Goal: Ask a question: Seek information or help from site administrators or community

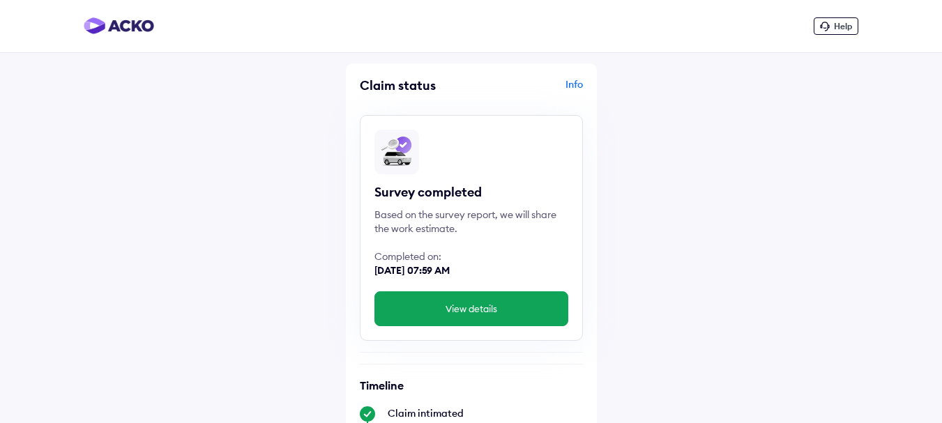
click at [846, 26] on span "Help" at bounding box center [843, 26] width 18 height 10
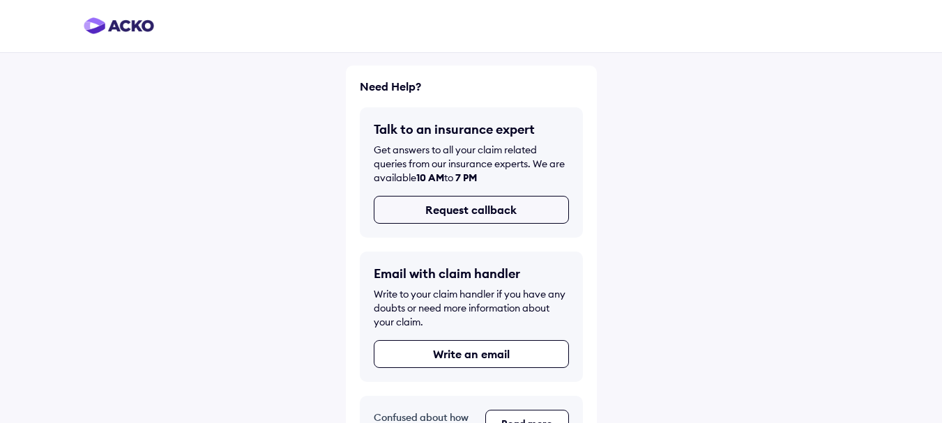
click at [491, 211] on button "Request callback" at bounding box center [471, 210] width 195 height 28
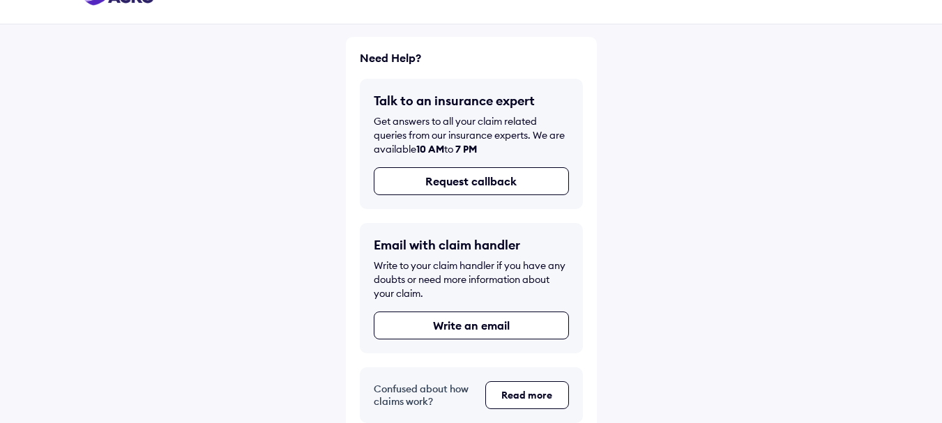
scroll to position [43, 0]
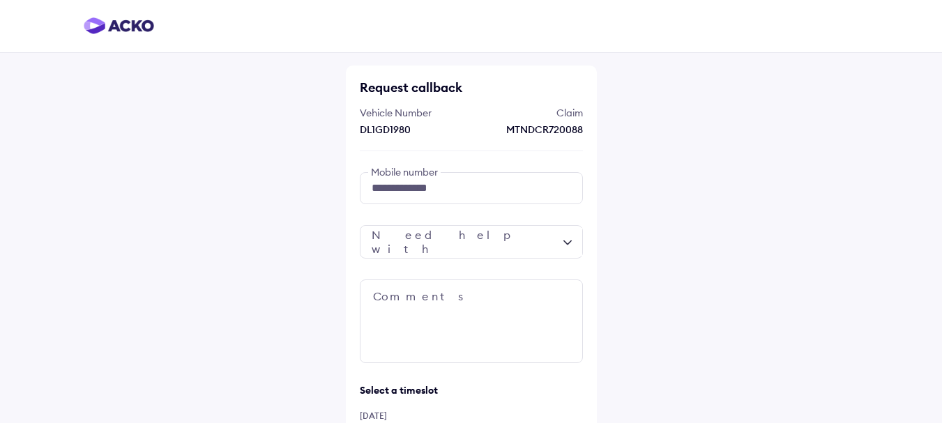
click at [471, 245] on div at bounding box center [471, 241] width 223 height 33
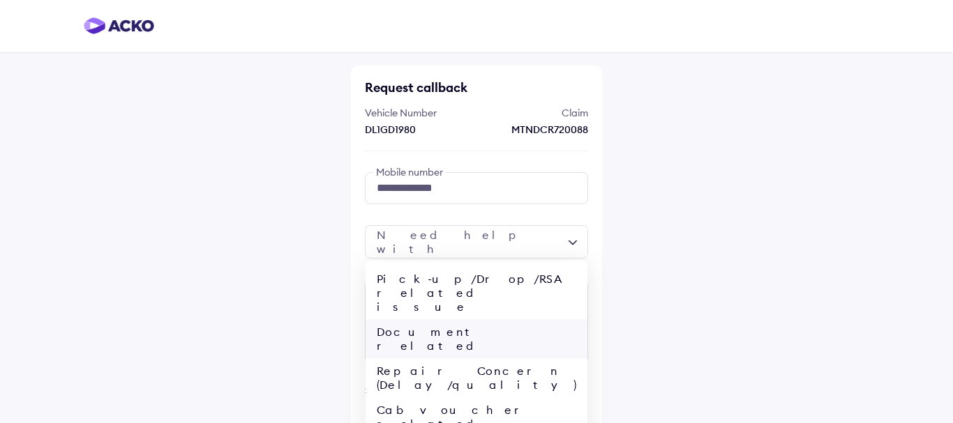
click at [450, 319] on div "Document related" at bounding box center [476, 338] width 222 height 39
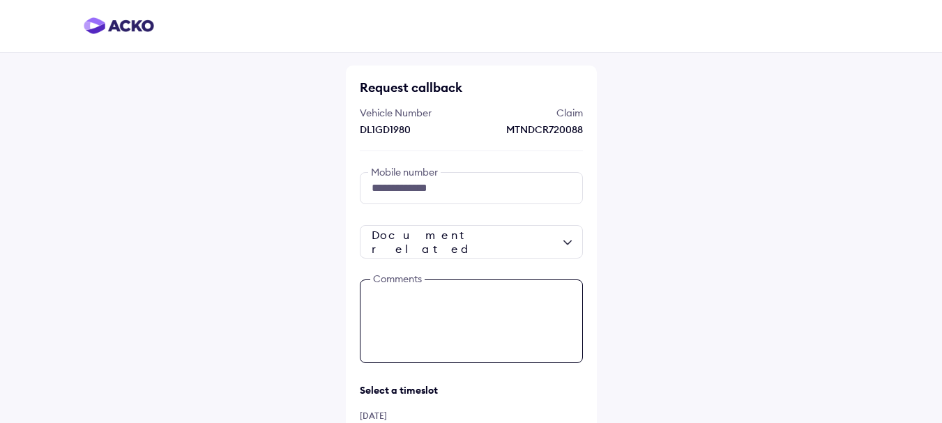
click at [444, 308] on textarea at bounding box center [471, 322] width 223 height 84
type textarea "*"
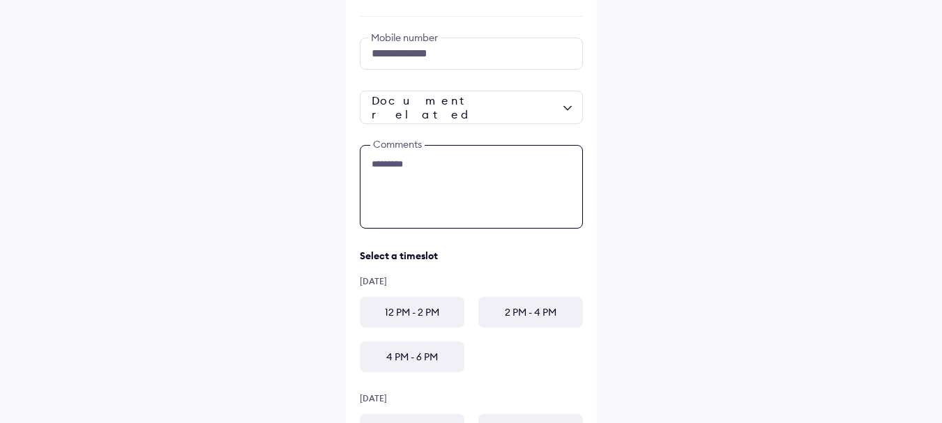
scroll to position [139, 0]
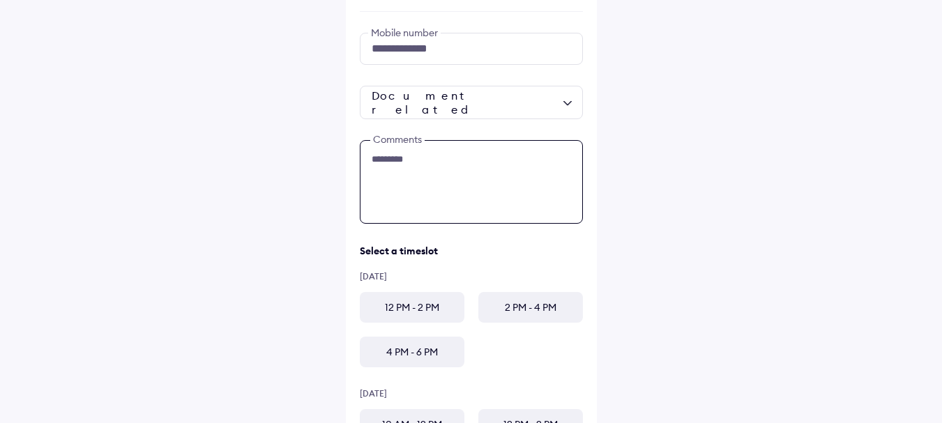
type textarea "********"
click at [399, 309] on div "12 PM - 2 PM" at bounding box center [412, 307] width 105 height 31
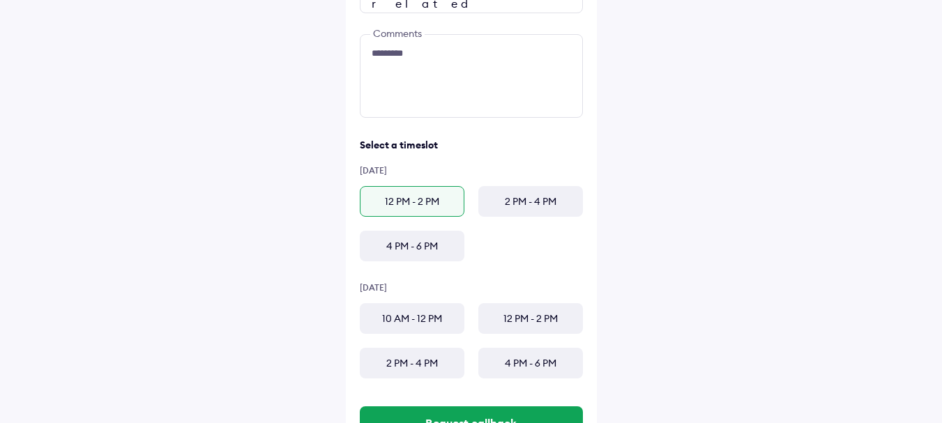
scroll to position [279, 0]
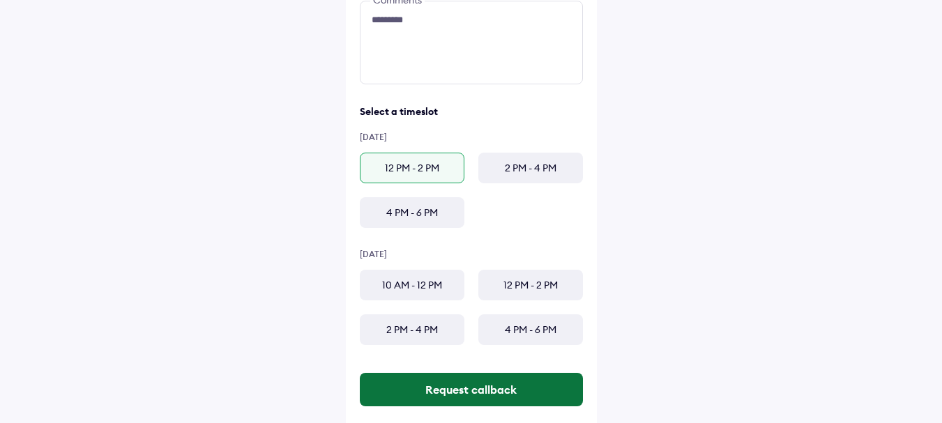
click at [487, 395] on button "Request callback" at bounding box center [471, 389] width 223 height 33
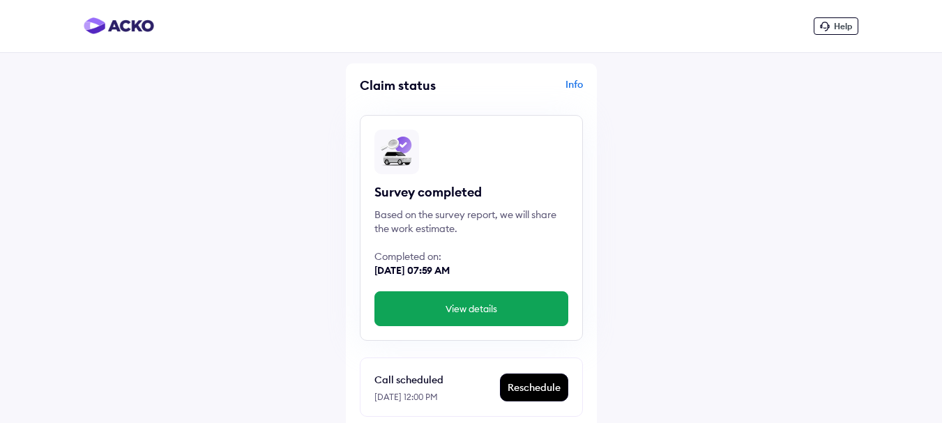
click at [580, 82] on div "Info" at bounding box center [529, 90] width 108 height 27
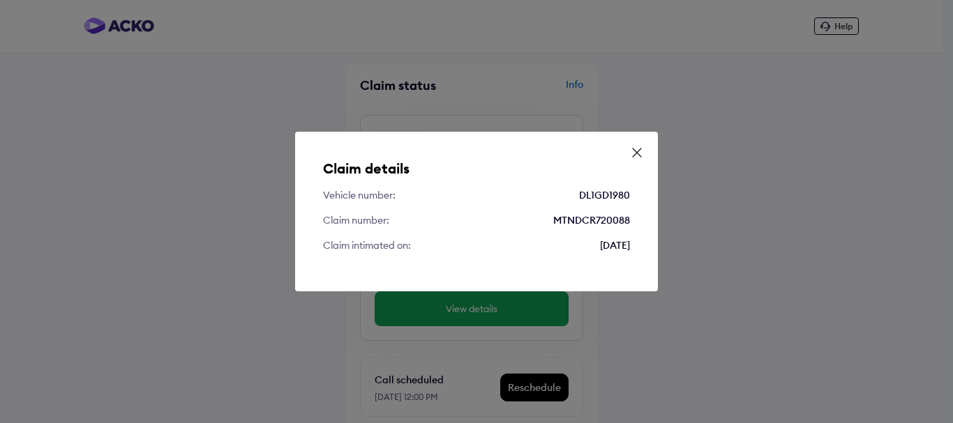
click at [636, 151] on icon at bounding box center [637, 153] width 14 height 14
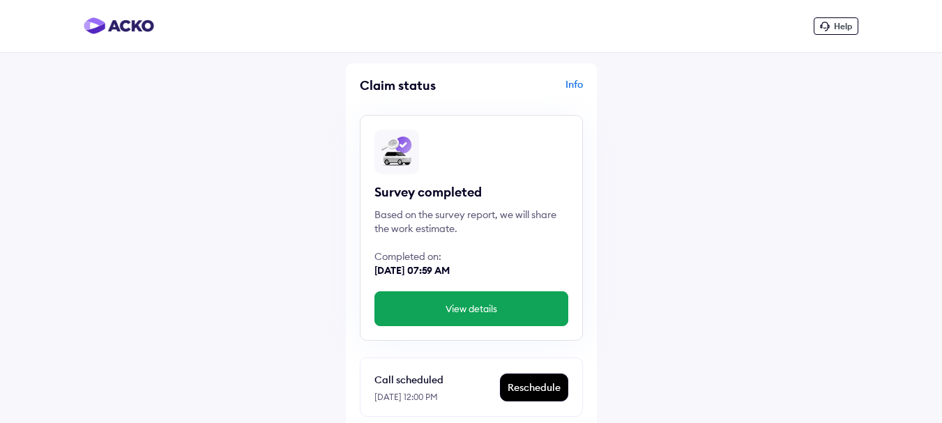
click at [477, 311] on button "View details" at bounding box center [472, 309] width 194 height 35
